Goal: Contribute content: Contribute content

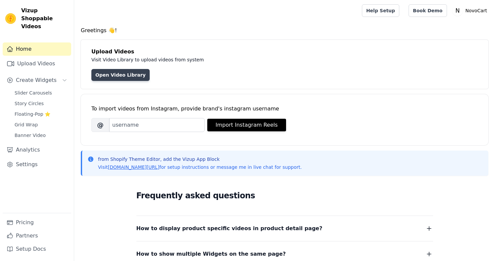
click at [127, 74] on link "Open Video Library" at bounding box center [120, 75] width 58 height 12
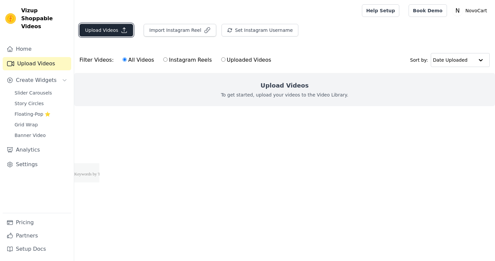
click at [116, 27] on button "Upload Videos" at bounding box center [106, 30] width 54 height 13
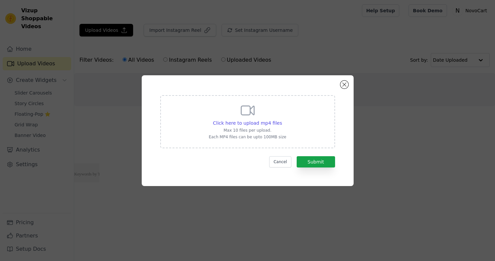
click at [256, 128] on p "Max 10 files per upload." at bounding box center [247, 130] width 77 height 5
click at [282, 120] on input "Click here to upload mp4 files Max 10 files per upload. Each MP4 files can be u…" at bounding box center [282, 119] width 0 height 0
click at [340, 87] on div "Click here to upload mp4 files Max 10 files per upload. Each MP4 files can be u…" at bounding box center [248, 130] width 188 height 87
click at [344, 84] on button "Close modal" at bounding box center [344, 84] width 8 height 8
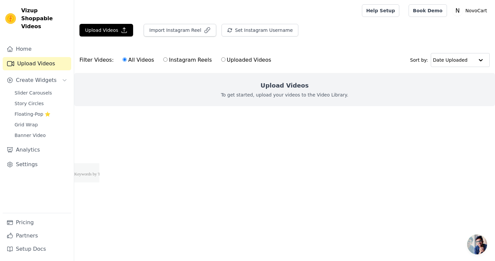
click at [477, 246] on span "Open chat" at bounding box center [477, 244] width 20 height 20
click at [338, 182] on html "Vizup Shoppable Videos Home Upload Videos Create Widgets Slider Carousels Story…" at bounding box center [247, 91] width 495 height 182
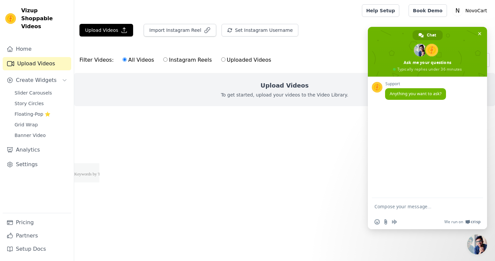
click at [283, 181] on html "Vizup Shoppable Videos Home Upload Videos Create Widgets Slider Carousels Story…" at bounding box center [247, 91] width 495 height 182
click at [480, 35] on span "Close chat" at bounding box center [479, 33] width 3 height 4
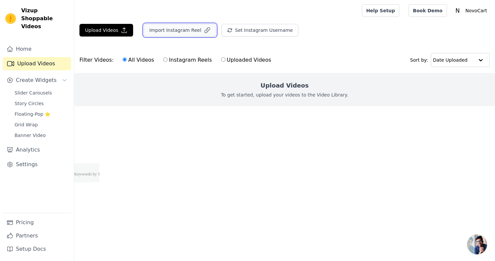
click at [180, 29] on button "Import Instagram Reel" at bounding box center [180, 30] width 73 height 13
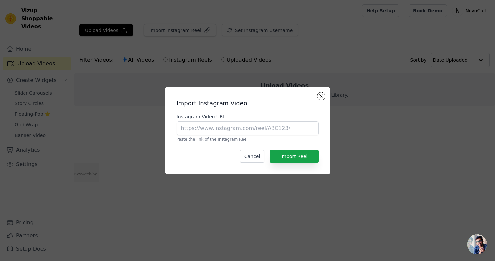
click at [216, 136] on div "Instagram Video URL Paste the link of the Instagram Reel" at bounding box center [248, 127] width 142 height 28
click at [216, 134] on input "Instagram Video URL" at bounding box center [248, 128] width 142 height 14
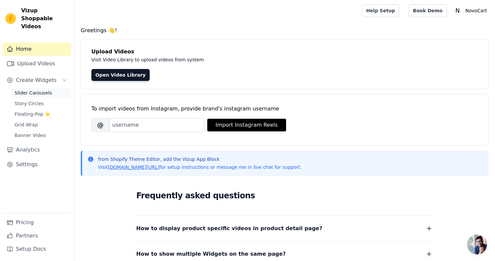
click at [42, 89] on span "Slider Carousels" at bounding box center [33, 92] width 37 height 7
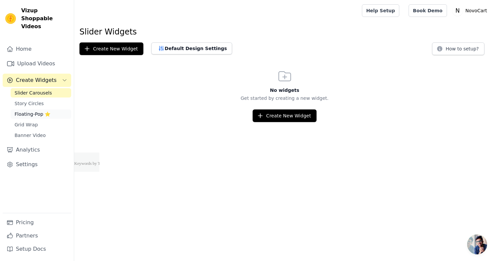
click at [34, 110] on link "Floating-Pop ⭐" at bounding box center [41, 113] width 61 height 9
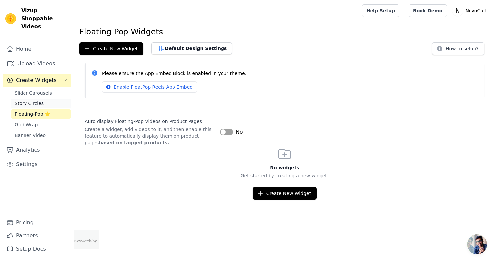
click at [31, 100] on link "Story Circles" at bounding box center [41, 103] width 61 height 9
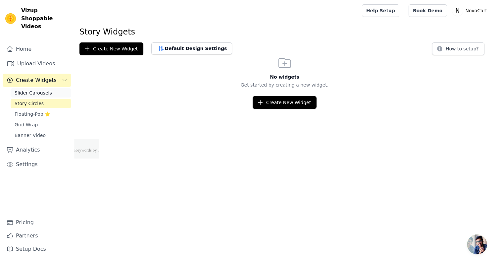
click at [27, 89] on link "Slider Carousels" at bounding box center [41, 92] width 61 height 9
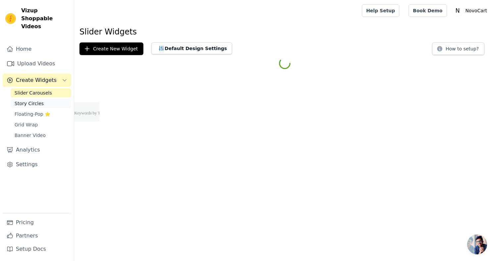
click at [32, 99] on link "Story Circles" at bounding box center [41, 103] width 61 height 9
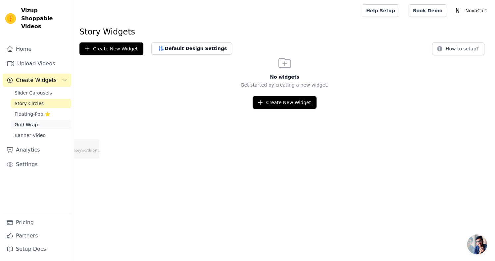
click at [27, 120] on link "Grid Wrap" at bounding box center [41, 124] width 61 height 9
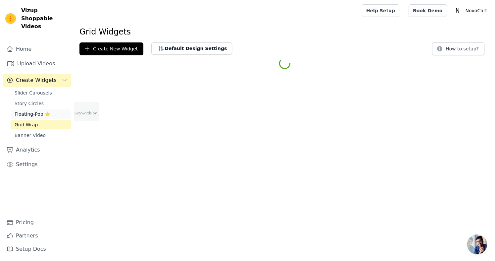
click at [27, 111] on span "Floating-Pop ⭐" at bounding box center [33, 114] width 36 height 7
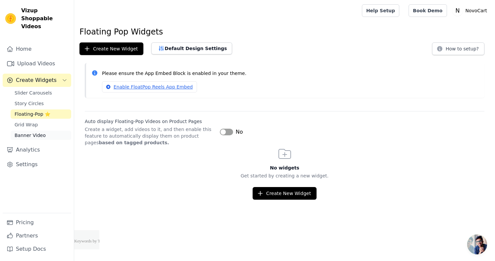
click at [31, 130] on link "Banner Video" at bounding box center [41, 134] width 61 height 9
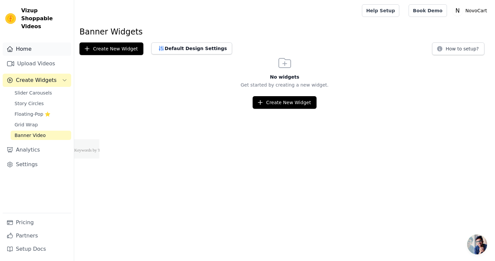
click at [26, 44] on link "Home" at bounding box center [37, 48] width 69 height 13
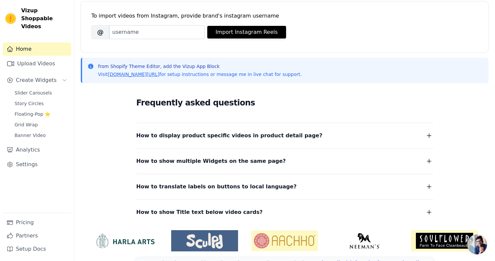
scroll to position [111, 0]
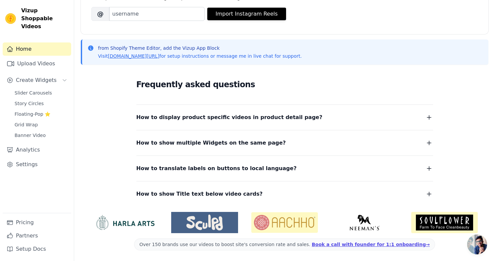
click at [166, 119] on span "How to display product specific videos in product detail page?" at bounding box center [229, 117] width 186 height 9
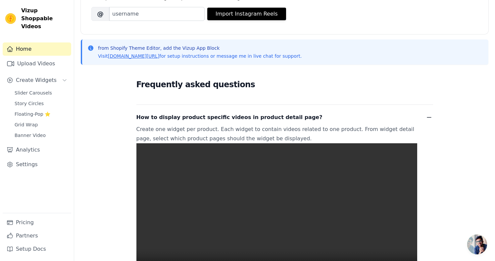
click at [166, 119] on span "How to display product specific videos in product detail page?" at bounding box center [229, 117] width 186 height 9
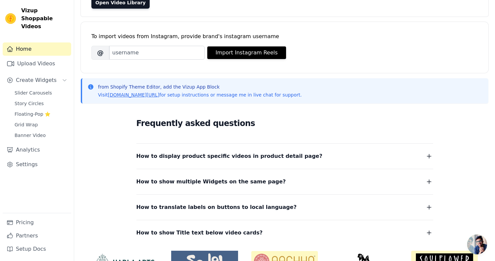
scroll to position [0, 0]
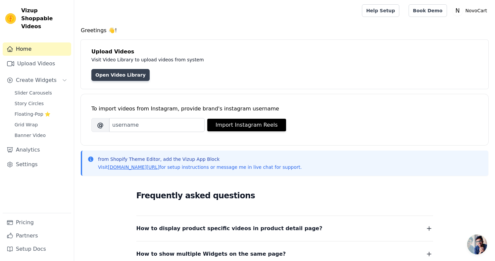
click at [121, 73] on link "Open Video Library" at bounding box center [120, 75] width 58 height 12
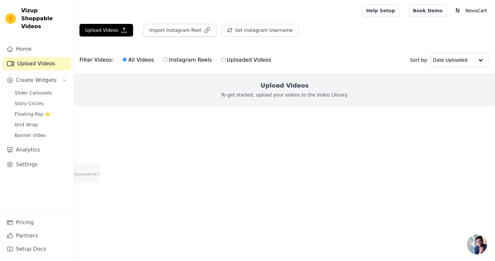
click at [223, 61] on label "Uploaded Videos" at bounding box center [246, 60] width 51 height 9
click at [223, 61] on input "Uploaded Videos" at bounding box center [223, 59] width 4 height 4
radio input "true"
click at [126, 63] on label "All Videos" at bounding box center [138, 60] width 32 height 9
click at [126, 62] on input "All Videos" at bounding box center [125, 59] width 4 height 4
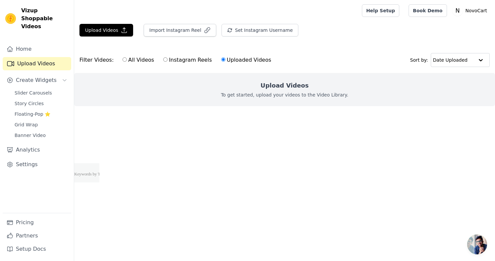
radio input "true"
click at [180, 26] on button "Import Instagram Reel" at bounding box center [180, 30] width 73 height 13
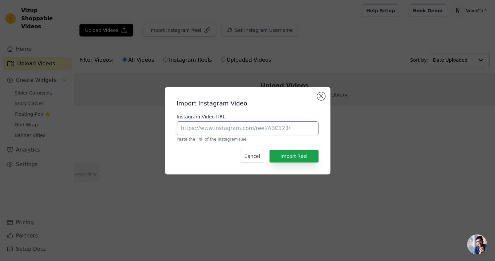
click at [249, 130] on input "Instagram Video URL" at bounding box center [248, 128] width 142 height 14
click at [319, 100] on div "Import Instagram Video Instagram Video URL Paste the link of the Instagram Reel…" at bounding box center [247, 130] width 155 height 77
click at [320, 97] on button "Close modal" at bounding box center [321, 96] width 8 height 8
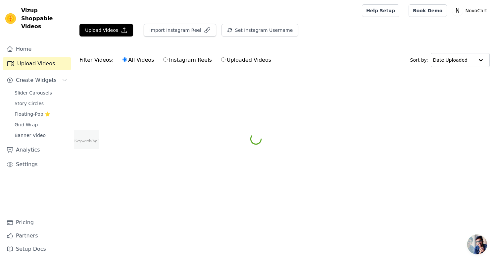
click at [253, 64] on label "Uploaded Videos" at bounding box center [246, 60] width 51 height 9
click at [226, 62] on input "Uploaded Videos" at bounding box center [223, 59] width 4 height 4
radio input "true"
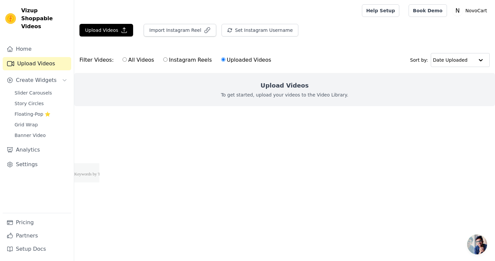
click at [269, 99] on div "Upload Videos To get started, upload your videos to the Video Library." at bounding box center [284, 89] width 421 height 33
click at [268, 97] on p "To get started, upload your videos to the Video Library." at bounding box center [285, 94] width 128 height 7
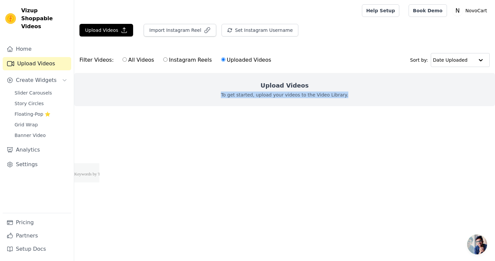
click at [268, 97] on p "To get started, upload your videos to the Video Library." at bounding box center [285, 94] width 128 height 7
click at [303, 97] on p "To get started, upload your videos to the Video Library." at bounding box center [285, 94] width 128 height 7
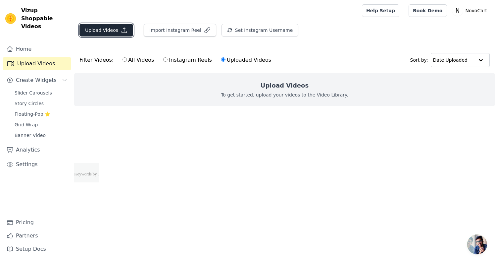
click at [117, 31] on button "Upload Videos" at bounding box center [106, 30] width 54 height 13
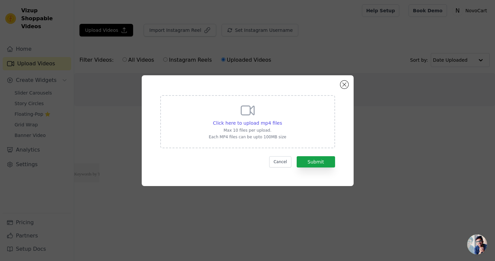
click at [247, 113] on icon at bounding box center [248, 110] width 16 height 16
click at [282, 119] on input "Click here to upload mp4 files Max 10 files per upload. Each MP4 files can be u…" at bounding box center [282, 119] width 0 height 0
type input "C:\fakepath\oELdg0EIQBgmKYnfoEFUel8IqL6ydEA8DBgRgz.mp4"
click at [282, 119] on input "Click here to upload mp4 files Max 10 files per upload. Each MP4 files can be u…" at bounding box center [282, 119] width 0 height 0
click at [308, 164] on button "Submit" at bounding box center [316, 161] width 38 height 11
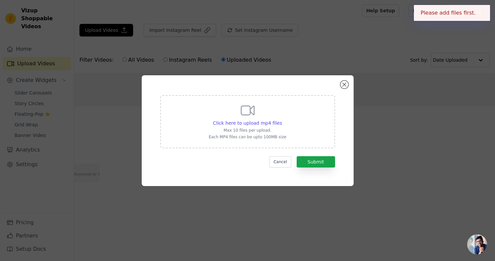
click at [277, 134] on p "Each MP4 files can be upto 100MB size" at bounding box center [247, 136] width 77 height 5
click at [282, 120] on input "Click here to upload mp4 files Max 10 files per upload. Each MP4 files can be u…" at bounding box center [282, 119] width 0 height 0
type input "C:\fakepath\1756724114576346.mp4"
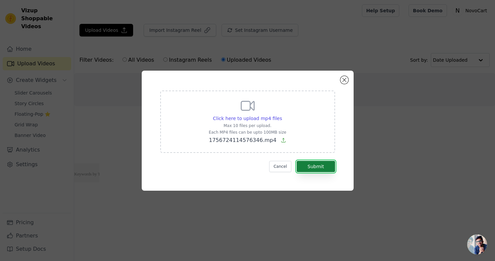
click at [326, 171] on button "Submit" at bounding box center [316, 166] width 38 height 11
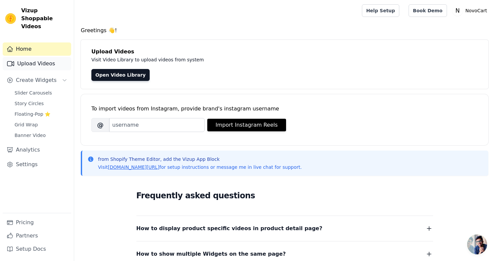
click at [39, 57] on link "Upload Videos" at bounding box center [37, 63] width 69 height 13
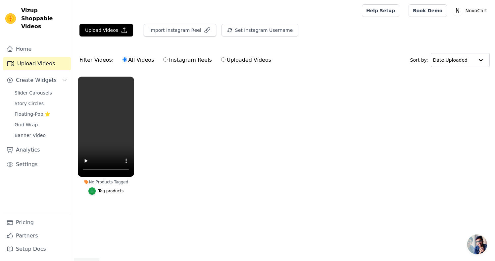
click at [159, 115] on ul "No Products Tagged Tag products" at bounding box center [284, 142] width 421 height 138
